Goal: Information Seeking & Learning: Check status

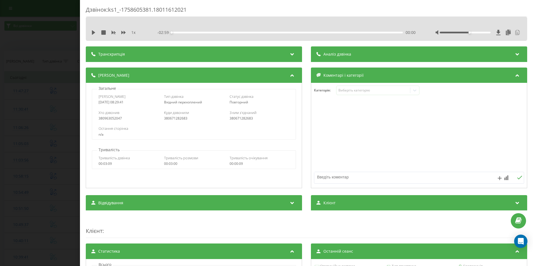
drag, startPoint x: 462, startPoint y: 32, endPoint x: 514, endPoint y: 35, distance: 52.3
click at [514, 35] on div at bounding box center [479, 33] width 86 height 6
click at [93, 33] on icon at bounding box center [93, 32] width 3 height 4
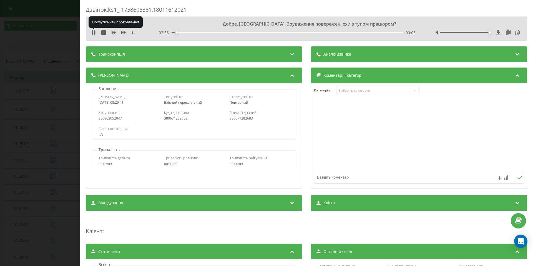
click at [93, 33] on icon at bounding box center [92, 32] width 1 height 4
click at [93, 34] on icon at bounding box center [93, 32] width 3 height 4
click at [95, 32] on icon at bounding box center [94, 32] width 1 height 4
click at [95, 32] on icon at bounding box center [93, 32] width 4 height 4
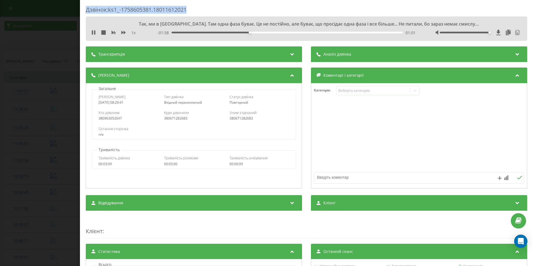
drag, startPoint x: 191, startPoint y: 9, endPoint x: 84, endPoint y: 9, distance: 106.7
click at [84, 9] on div "Дзвінок : ks1_-1758605381.18011612021 Так, ми в [GEOGRAPHIC_DATA]. Там одна фаз…" at bounding box center [306, 133] width 453 height 266
click at [115, 9] on div "Дзвінок : ks1_-1758605381.18011612021" at bounding box center [307, 11] width 442 height 11
drag, startPoint x: 212, startPoint y: 7, endPoint x: 79, endPoint y: 10, distance: 133.7
click at [80, 9] on div "Дзвінок : ks1_-1758605381.18011612021 Так, ми в [GEOGRAPHIC_DATA]. Там одна фаз…" at bounding box center [266, 133] width 533 height 266
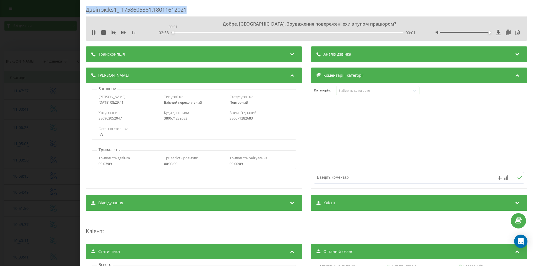
click at [172, 33] on div "00:01" at bounding box center [287, 33] width 231 height 2
click at [93, 33] on icon at bounding box center [93, 32] width 4 height 4
drag, startPoint x: 215, startPoint y: 11, endPoint x: 81, endPoint y: 10, distance: 134.5
click at [81, 10] on div "Дзвінок : ks1_-1758605381.18011612021 Добре. [GEOGRAPHIC_DATA]. Зоуваження пове…" at bounding box center [306, 133] width 453 height 266
click at [88, 10] on div "Дзвінок : ks1_-1758605381.18011612021" at bounding box center [307, 11] width 442 height 11
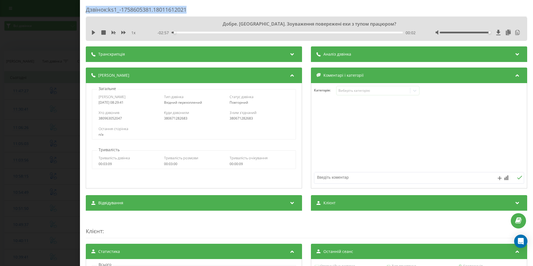
drag, startPoint x: 86, startPoint y: 9, endPoint x: 225, endPoint y: 9, distance: 139.2
click at [225, 9] on div "Дзвінок : ks1_-1758605381.18011612021" at bounding box center [307, 11] width 442 height 11
click at [233, 5] on div "Дзвінок : ks1_-1758605381.18011612021 Добре. [GEOGRAPHIC_DATA]. Зоуваження пове…" at bounding box center [306, 133] width 453 height 266
click at [93, 31] on icon at bounding box center [93, 32] width 3 height 4
click at [183, 33] on div "00:04" at bounding box center [287, 33] width 231 height 2
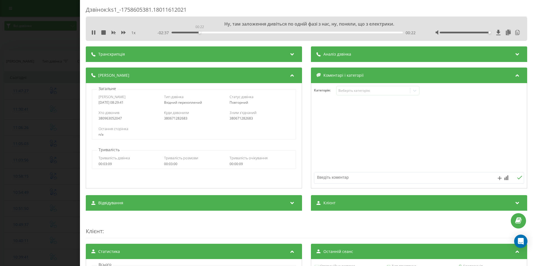
click at [199, 32] on div "00:22" at bounding box center [287, 33] width 231 height 2
click at [224, 32] on div "00:23" at bounding box center [287, 33] width 231 height 2
